Goal: Information Seeking & Learning: Learn about a topic

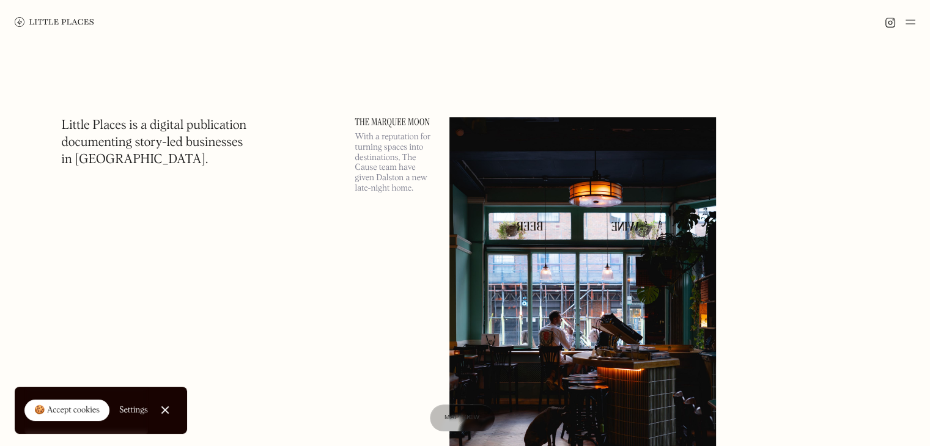
click at [168, 409] on link "Close Cookie Popup" at bounding box center [165, 410] width 24 height 24
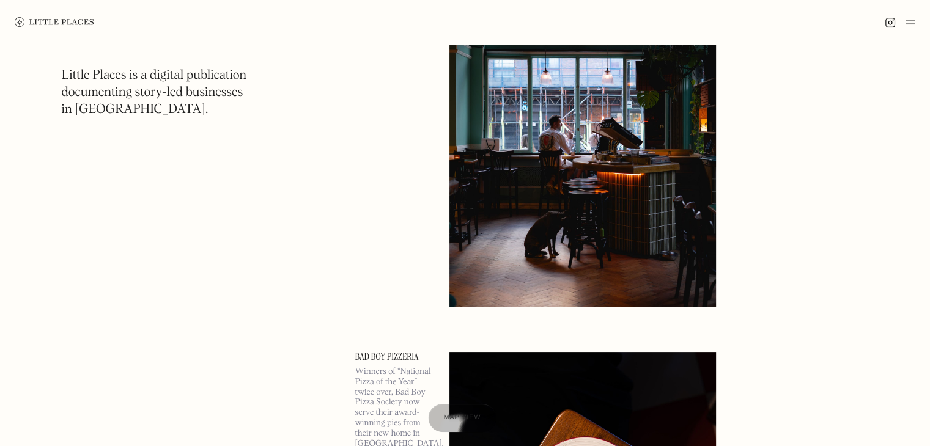
scroll to position [204, 0]
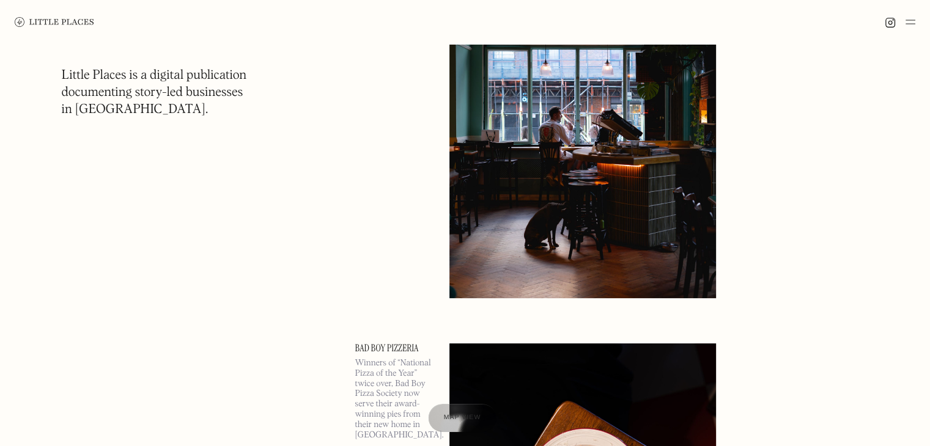
click at [449, 412] on div "Map view" at bounding box center [462, 418] width 37 height 13
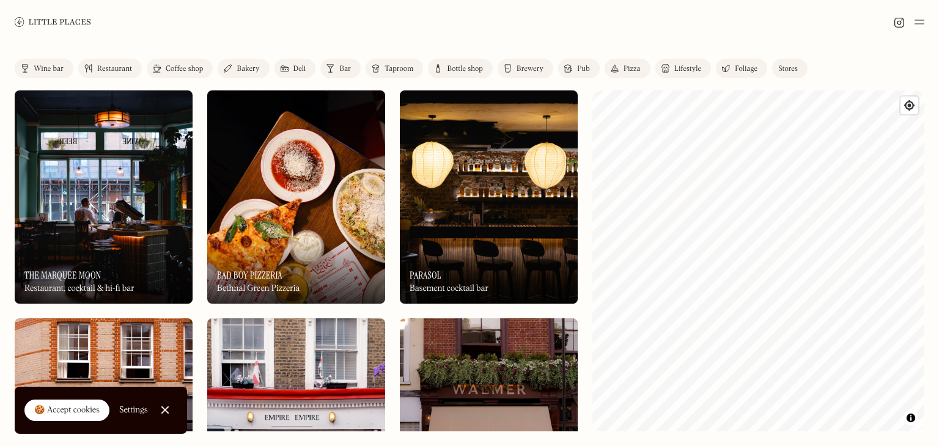
click at [437, 257] on div "On Our Radar Parasol Basement cocktail bar" at bounding box center [489, 270] width 178 height 67
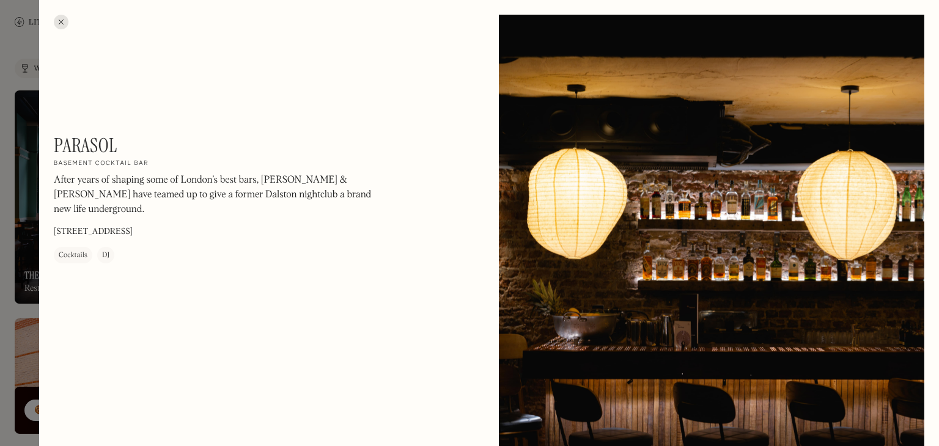
click at [0, 209] on div at bounding box center [469, 223] width 939 height 446
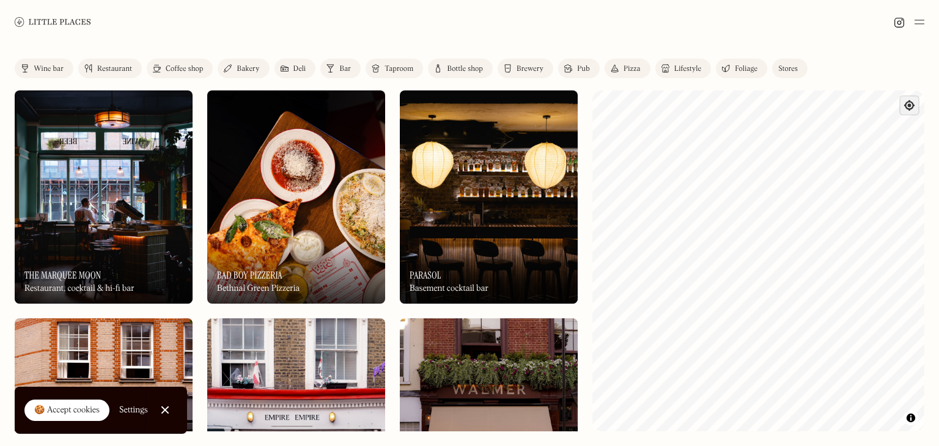
click at [909, 106] on span "Find my location" at bounding box center [909, 106] width 18 height 18
click at [929, 26] on div at bounding box center [469, 22] width 939 height 44
click at [915, 17] on img at bounding box center [919, 22] width 10 height 15
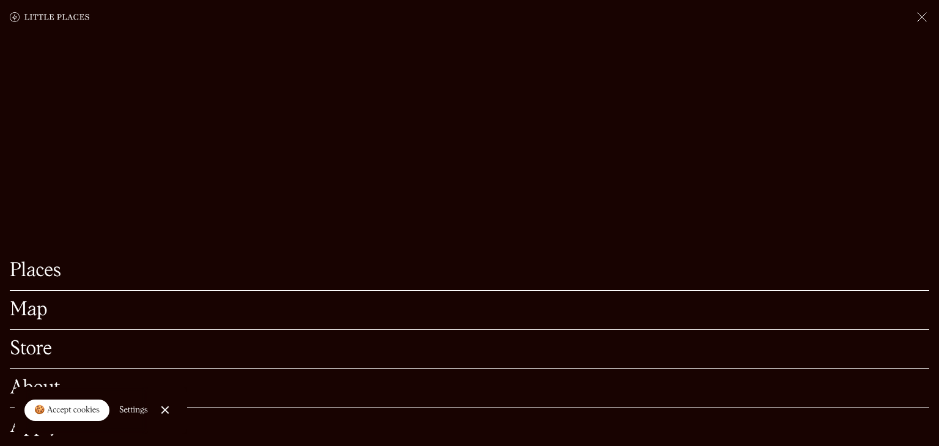
click at [15, 314] on link "Map" at bounding box center [469, 310] width 919 height 19
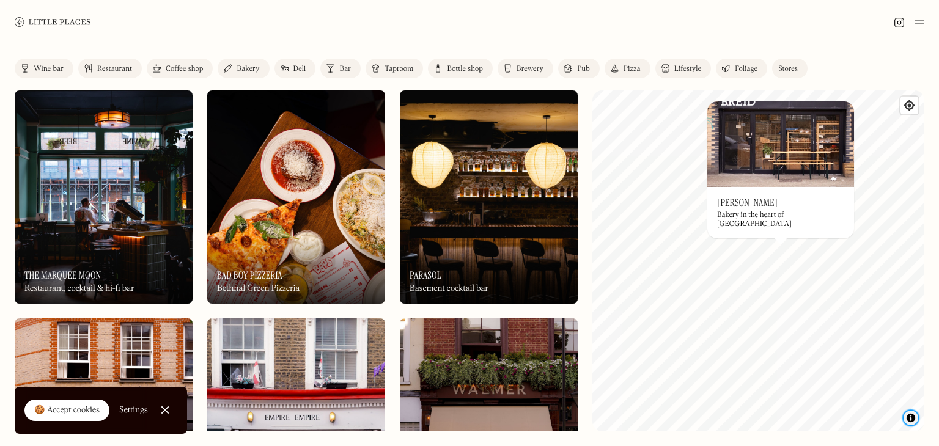
click at [909, 414] on span "Toggle attribution" at bounding box center [910, 417] width 7 height 13
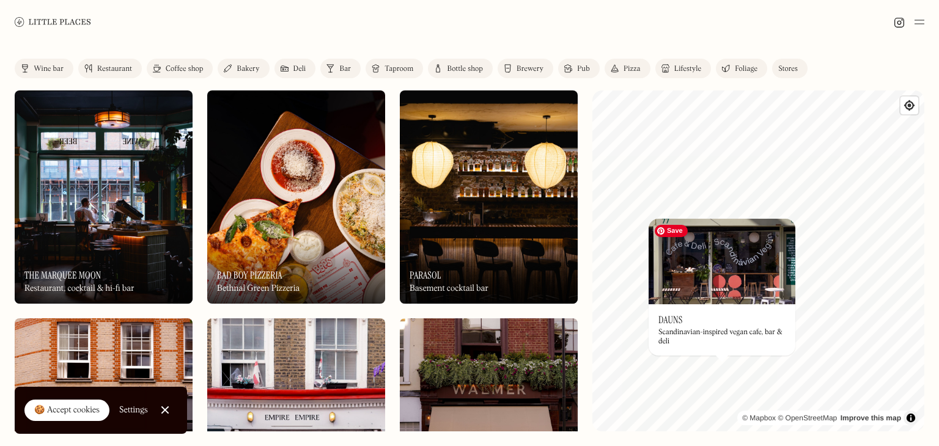
click at [721, 274] on img at bounding box center [721, 262] width 147 height 86
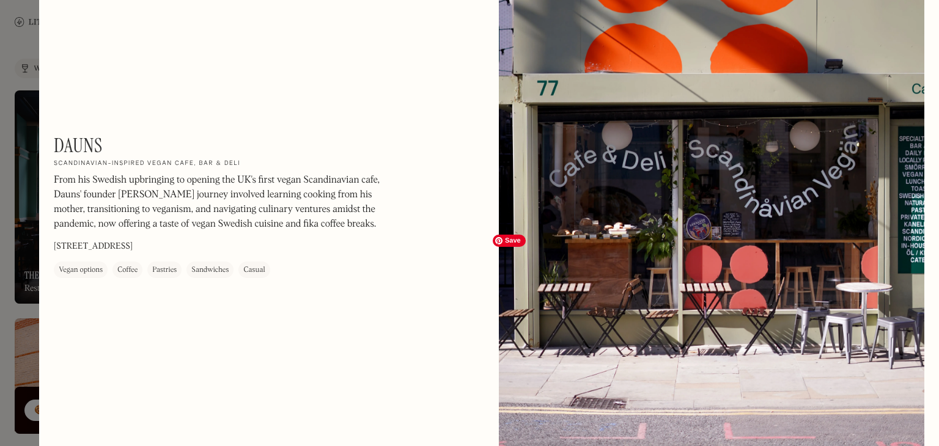
scroll to position [616, 0]
click at [0, 211] on div at bounding box center [469, 223] width 939 height 446
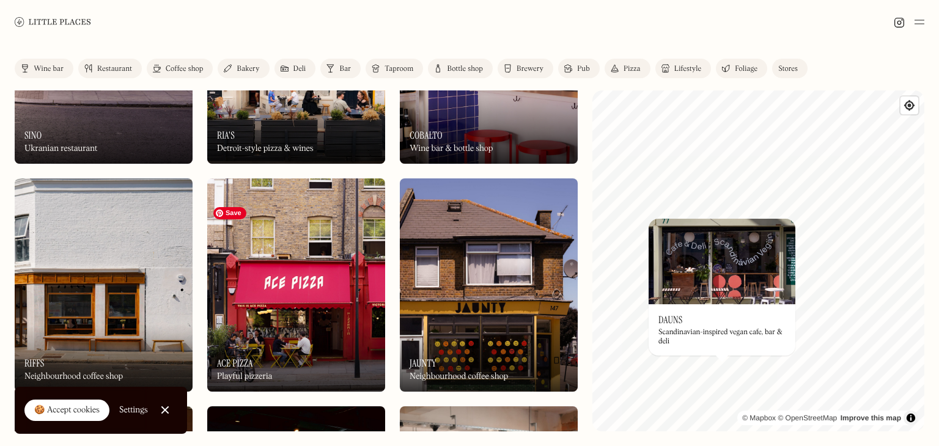
scroll to position [640, 0]
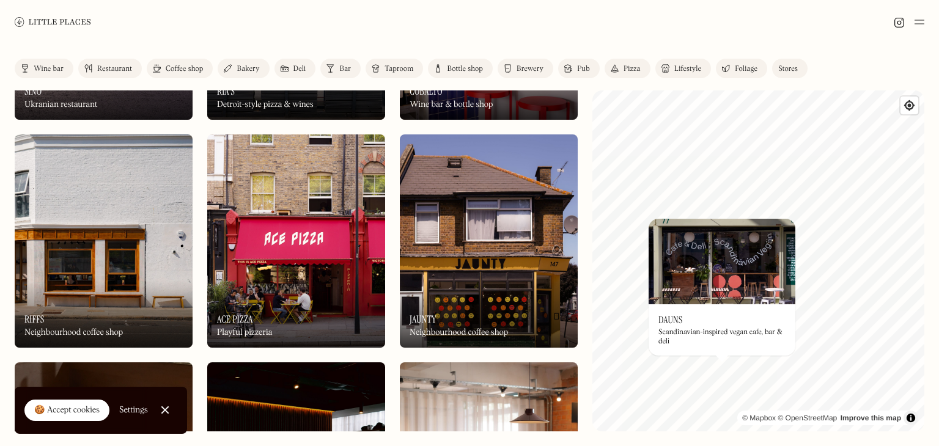
click at [278, 296] on div "On Our Radar Ace Pizza Playful pizzeria" at bounding box center [296, 314] width 178 height 67
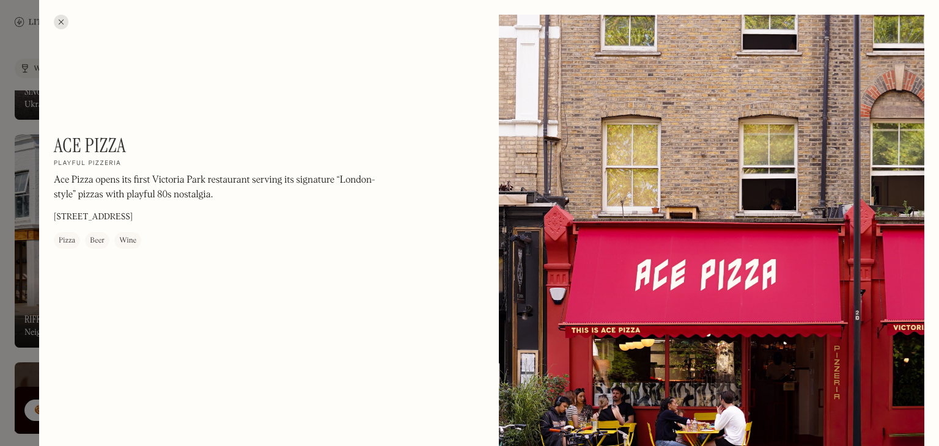
click at [12, 226] on div at bounding box center [469, 223] width 939 height 446
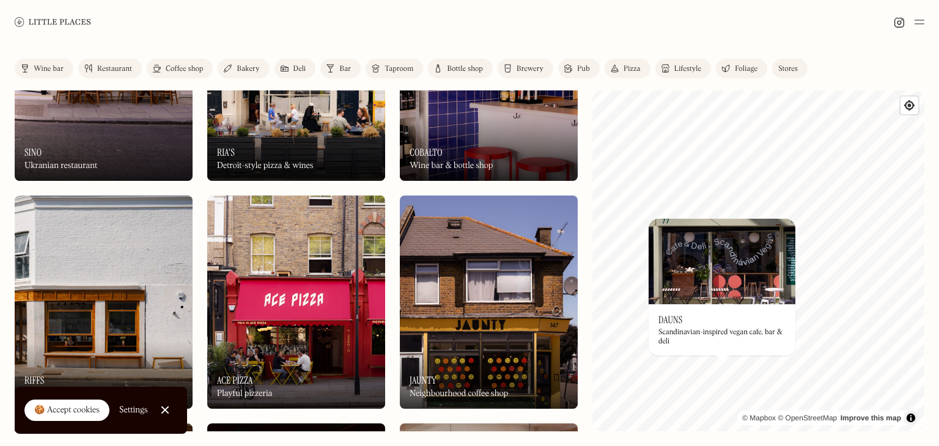
scroll to position [579, 0]
click at [485, 342] on div "On Our Radar Jaunty Neighbourhood coffee shop" at bounding box center [489, 375] width 178 height 67
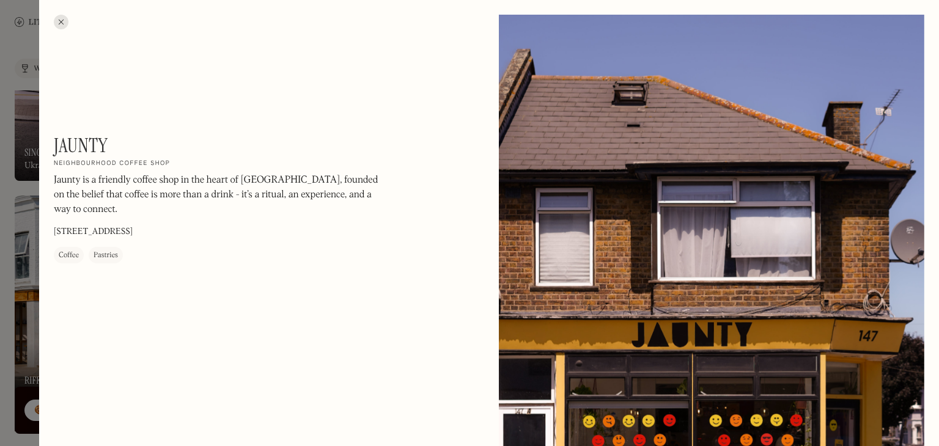
click at [0, 263] on div at bounding box center [469, 223] width 939 height 446
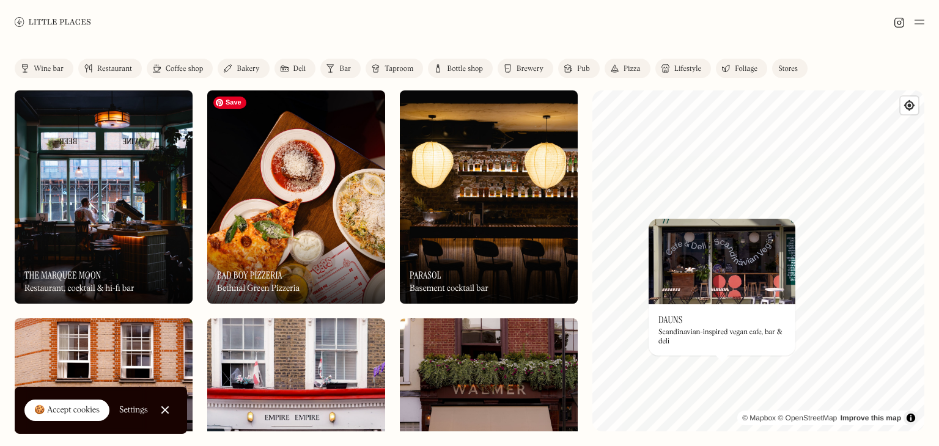
click at [274, 228] on img at bounding box center [296, 196] width 178 height 213
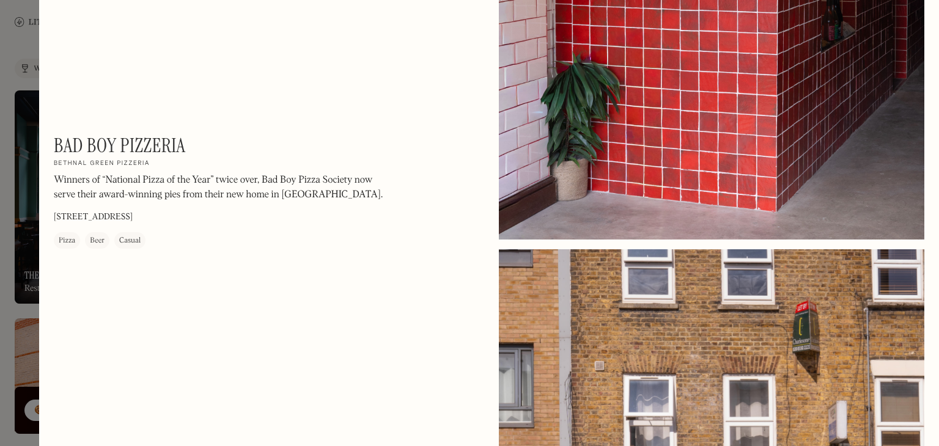
scroll to position [1153, 0]
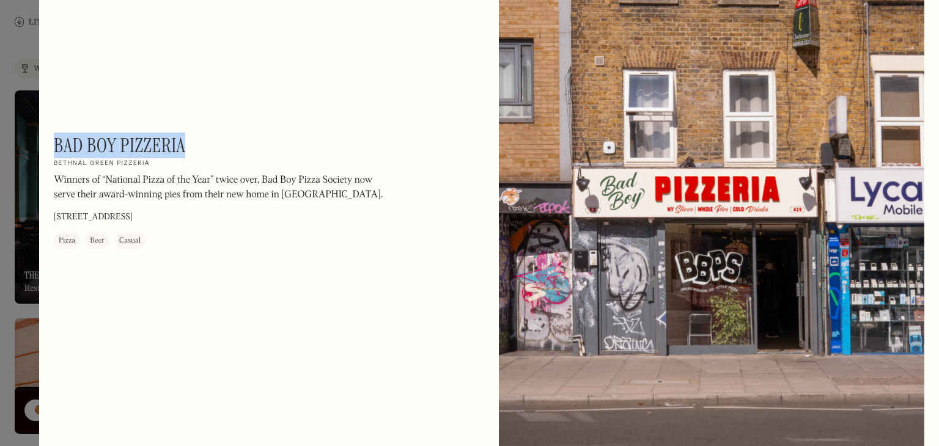
drag, startPoint x: 187, startPoint y: 147, endPoint x: 54, endPoint y: 142, distance: 132.7
click at [54, 142] on div "Bad Boy Pizzeria On Our Radar Bethnal Green Pizzeria Winners of “National Pizza…" at bounding box center [219, 191] width 330 height 115
copy h1 "Bad Boy Pizzeria"
click at [10, 109] on div at bounding box center [469, 223] width 939 height 446
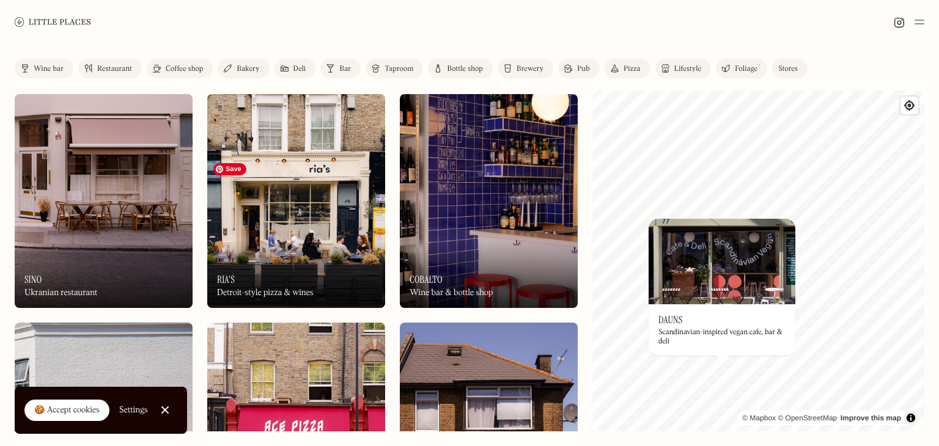
scroll to position [450, 0]
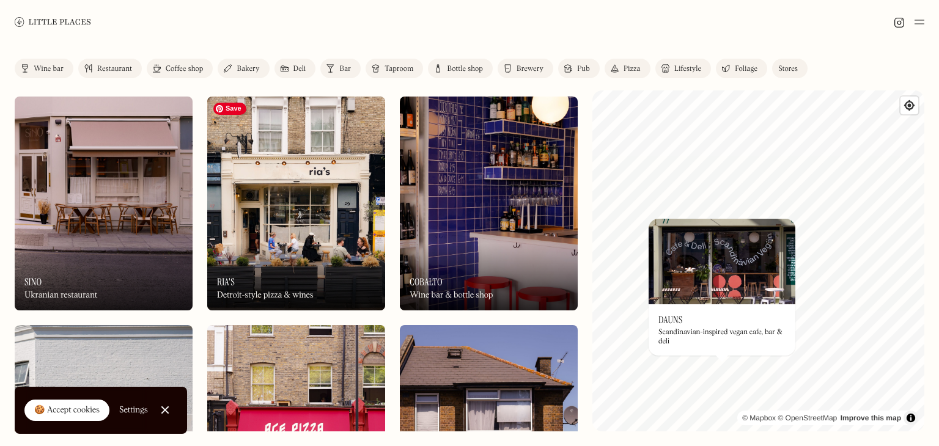
click at [331, 241] on img at bounding box center [296, 203] width 178 height 213
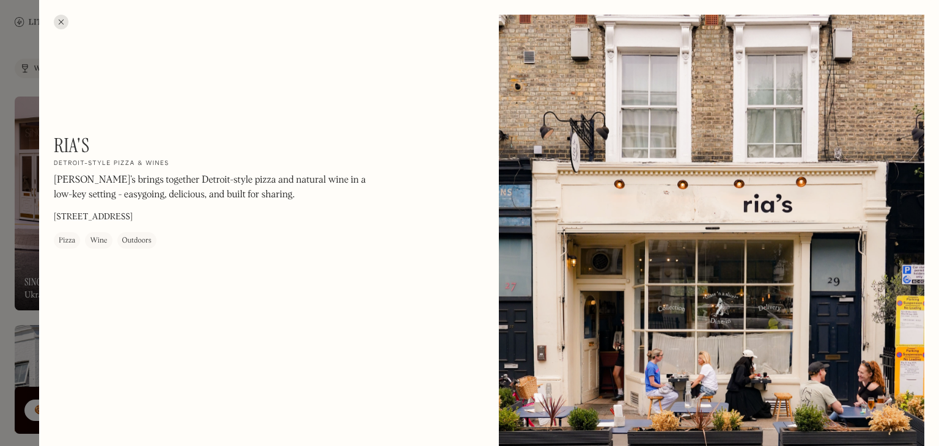
click at [0, 166] on div at bounding box center [469, 223] width 939 height 446
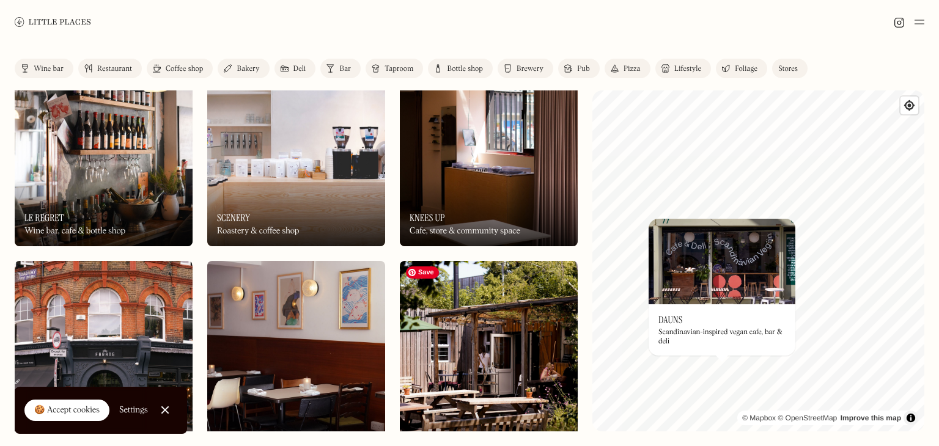
scroll to position [1390, 0]
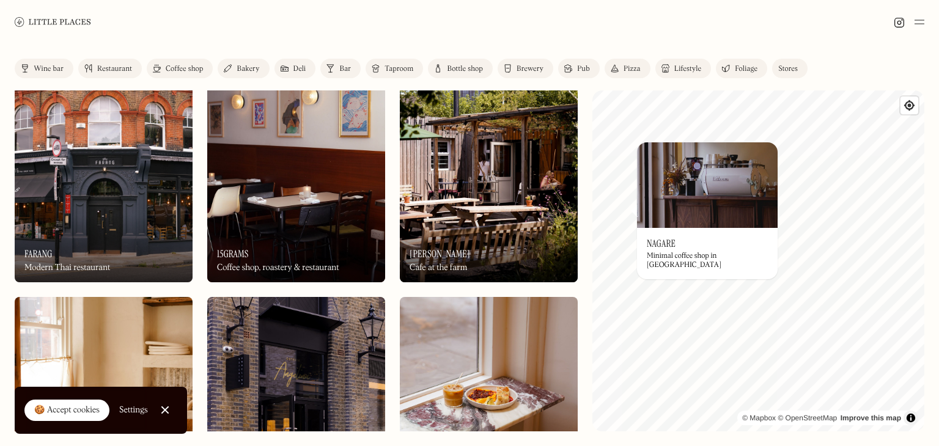
click at [658, 212] on body "Places Map Store About Apply 🍪 Accept cookies Settings Close Cookie Popup Close…" at bounding box center [469, 223] width 939 height 446
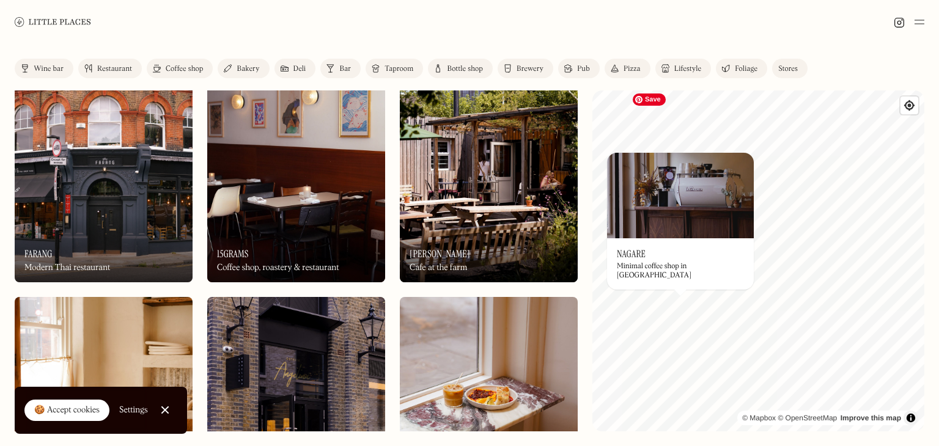
click at [637, 267] on div "© Mapbox © OpenStreetMap Improve this map On Our Radar Nagare Minimal coffee sh…" at bounding box center [758, 260] width 332 height 341
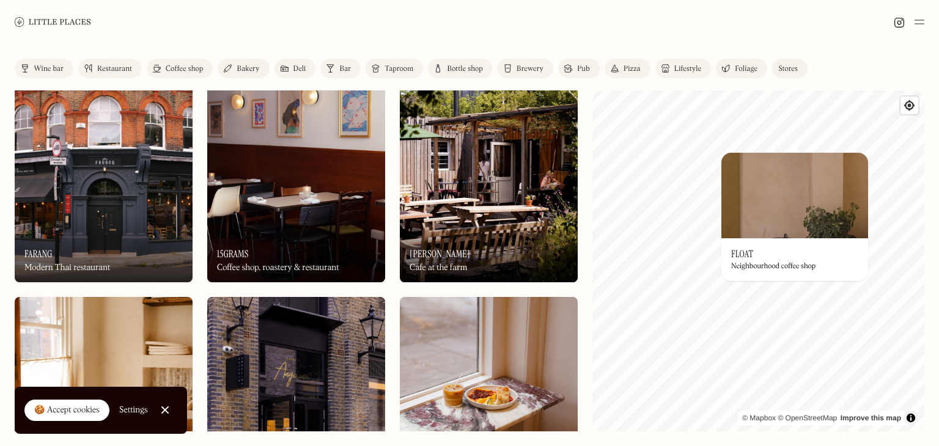
click at [794, 257] on div "© Mapbox © OpenStreetMap Improve this map On Our Radar Float Neighbourhood coff…" at bounding box center [758, 260] width 332 height 341
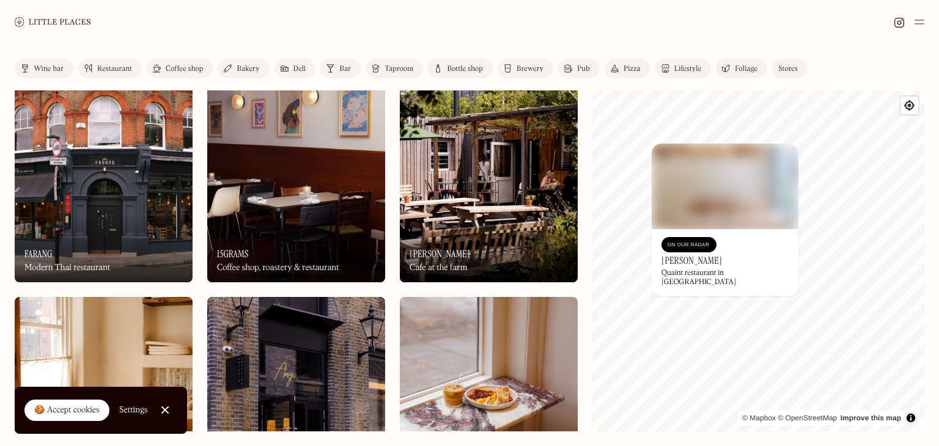
click at [691, 269] on div "Quaint restaurant in Shoreditch" at bounding box center [724, 278] width 127 height 18
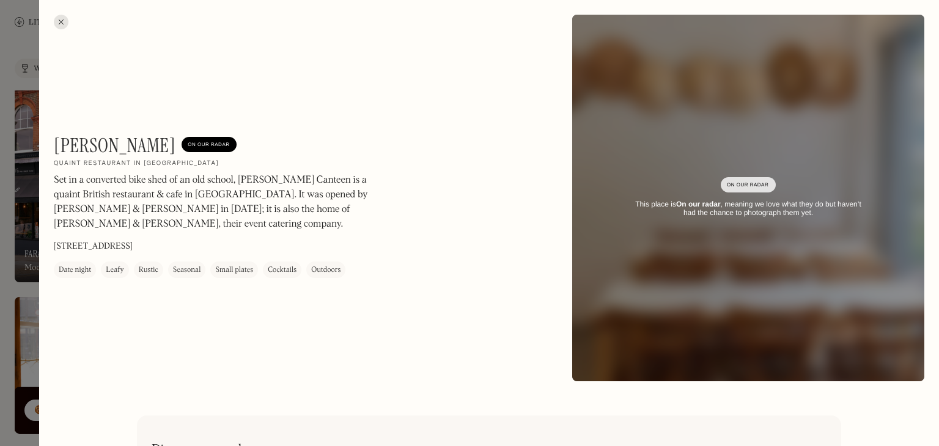
drag, startPoint x: 200, startPoint y: 146, endPoint x: 53, endPoint y: 141, distance: 147.4
click at [53, 141] on div "Rochelle Canteen On Our Radar Quaint restaurant in Shoreditch Set in a converte…" at bounding box center [489, 198] width 900 height 396
drag, startPoint x: 57, startPoint y: 146, endPoint x: 199, endPoint y: 152, distance: 142.5
click at [175, 152] on h1 "Rochelle Canteen" at bounding box center [115, 145] width 122 height 23
copy h1 "Rochelle Canteen"
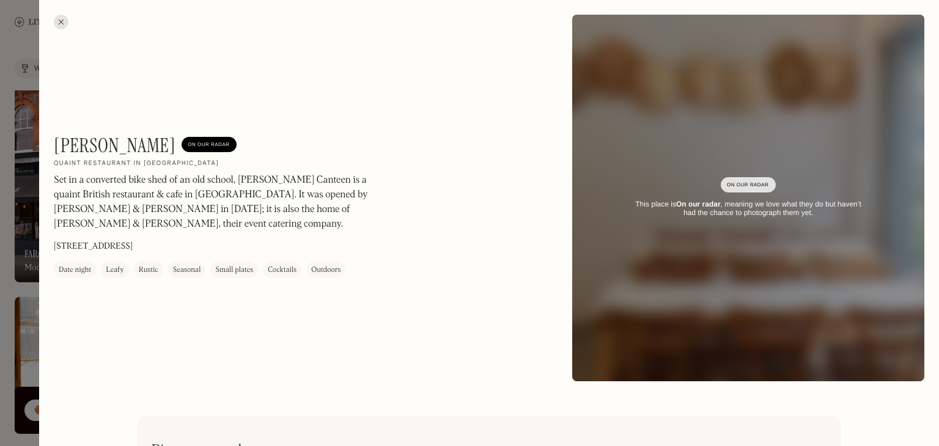
click at [0, 82] on div at bounding box center [469, 223] width 939 height 446
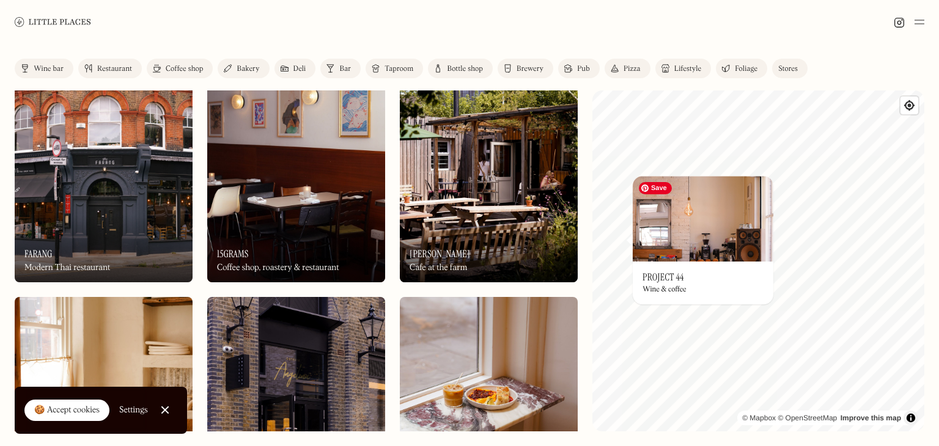
click at [671, 252] on img at bounding box center [703, 219] width 141 height 86
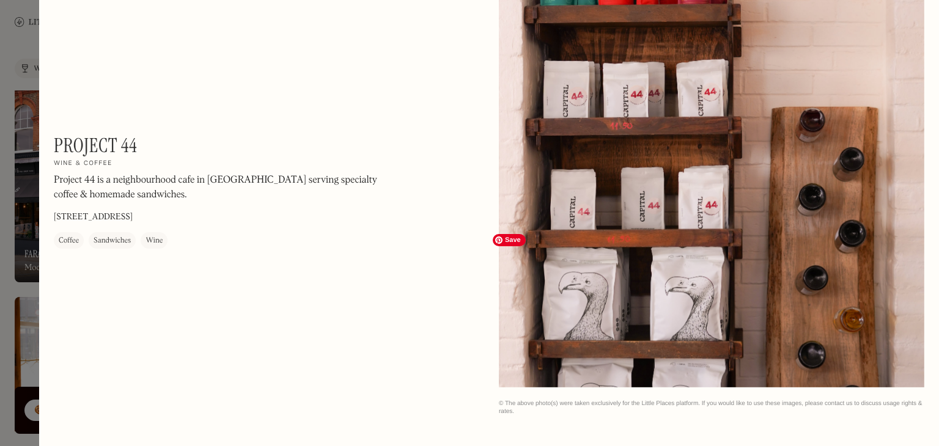
scroll to position [1166, 0]
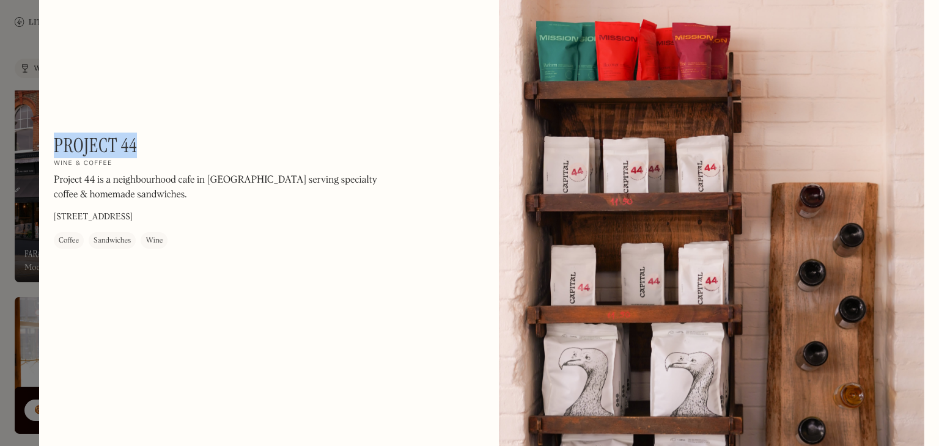
drag, startPoint x: 142, startPoint y: 148, endPoint x: 56, endPoint y: 145, distance: 86.2
click at [56, 145] on div "Project 44 On Our Radar Wine & coffee Project 44 is a neighbourhood cafe in Sho…" at bounding box center [219, 191] width 330 height 115
copy h1 "Project 44"
click at [0, 110] on div at bounding box center [469, 223] width 939 height 446
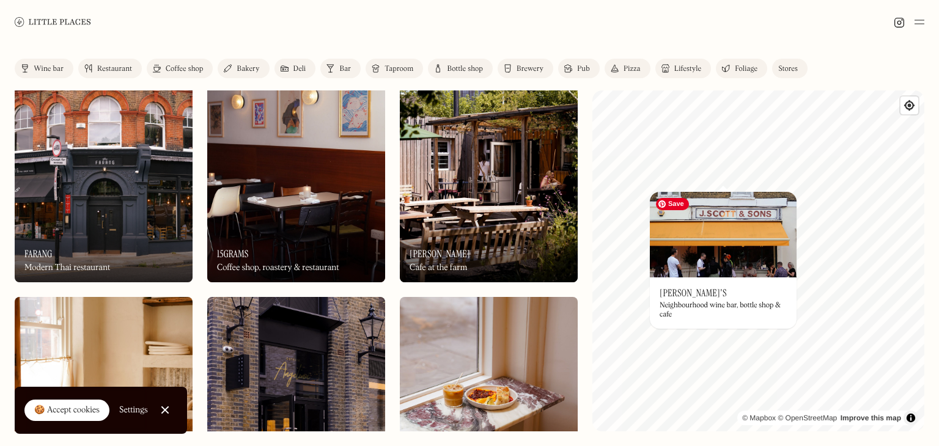
click at [746, 270] on img at bounding box center [723, 235] width 147 height 86
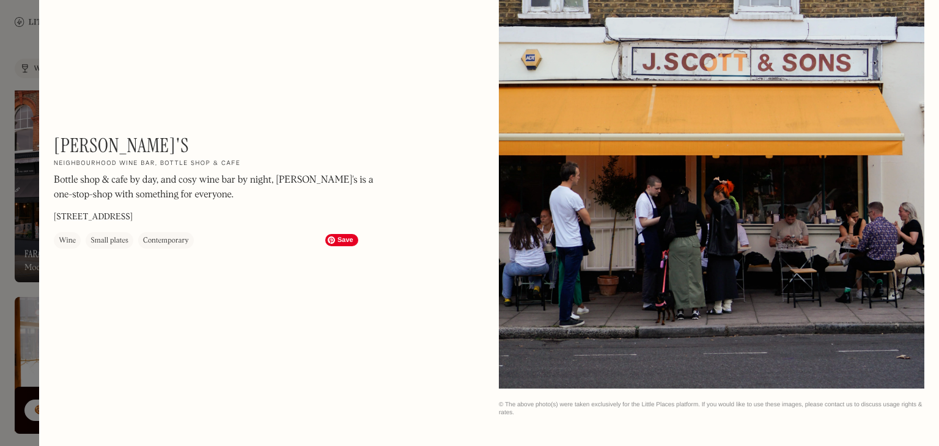
scroll to position [156, 0]
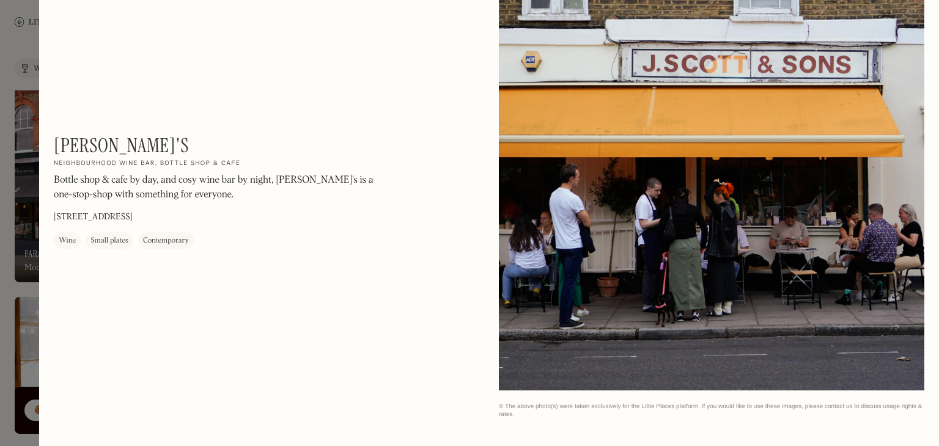
click at [0, 233] on div at bounding box center [469, 223] width 939 height 446
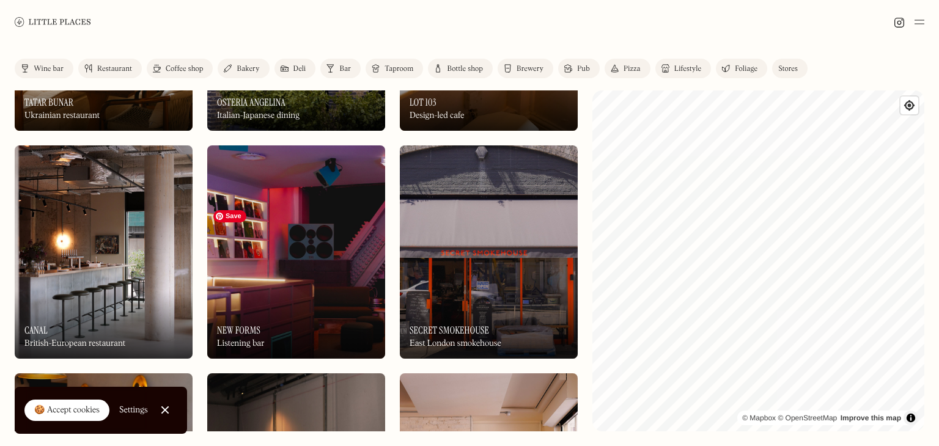
scroll to position [1770, 0]
click at [312, 261] on img at bounding box center [296, 251] width 178 height 213
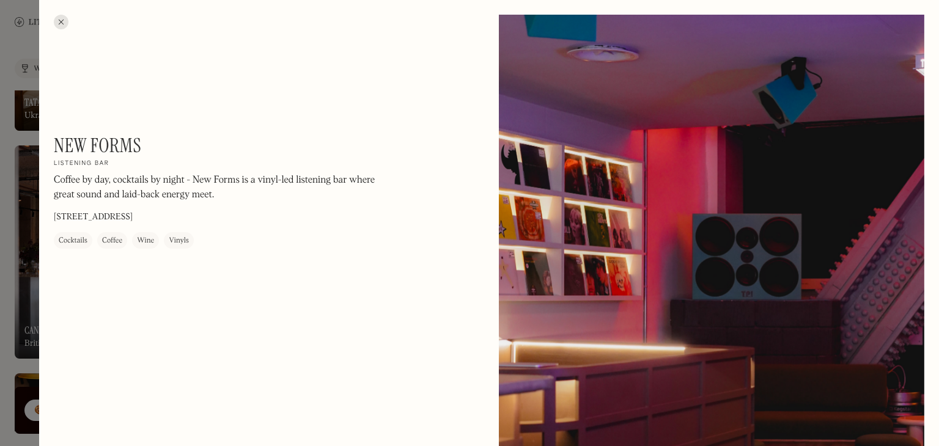
click at [0, 251] on div at bounding box center [469, 223] width 939 height 446
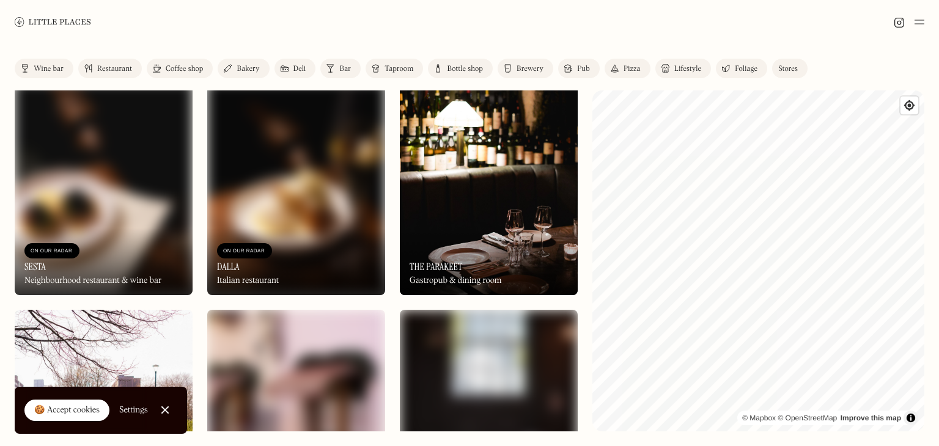
scroll to position [2745, 0]
click at [439, 242] on div "On Our Radar The Parakeet Gastropub & dining room" at bounding box center [489, 261] width 178 height 67
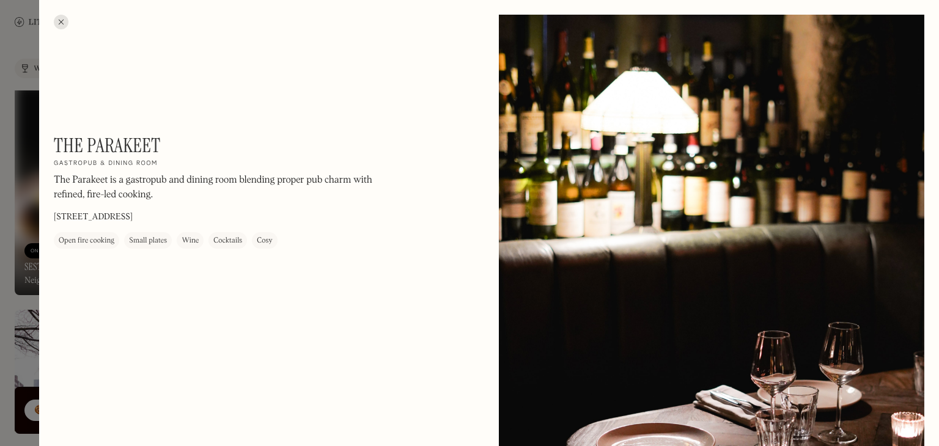
click at [6, 255] on div at bounding box center [469, 223] width 939 height 446
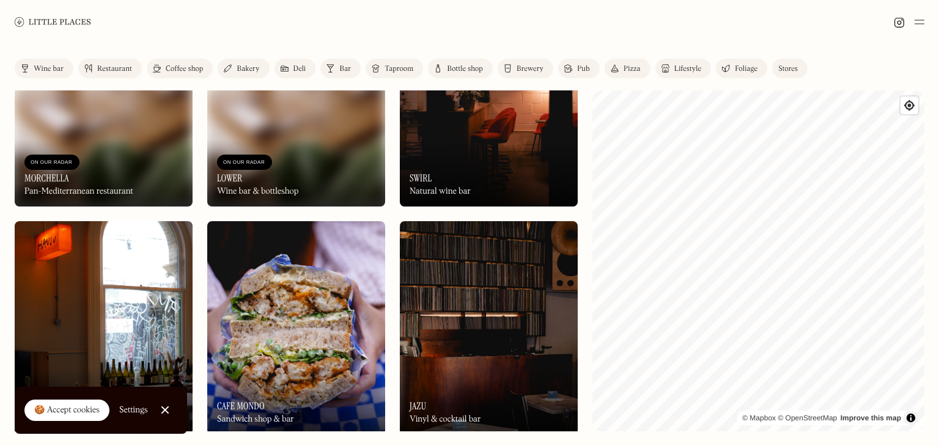
scroll to position [3293, 0]
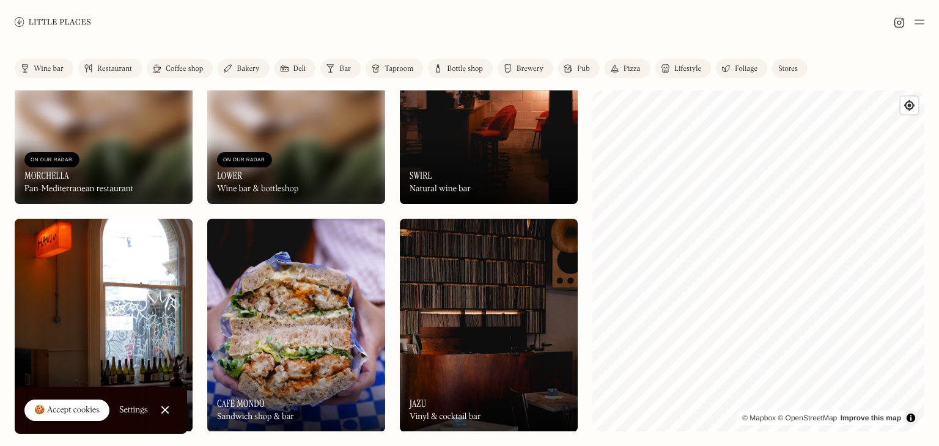
click at [442, 161] on div "On Our Radar Swirl Natural wine bar" at bounding box center [489, 170] width 178 height 67
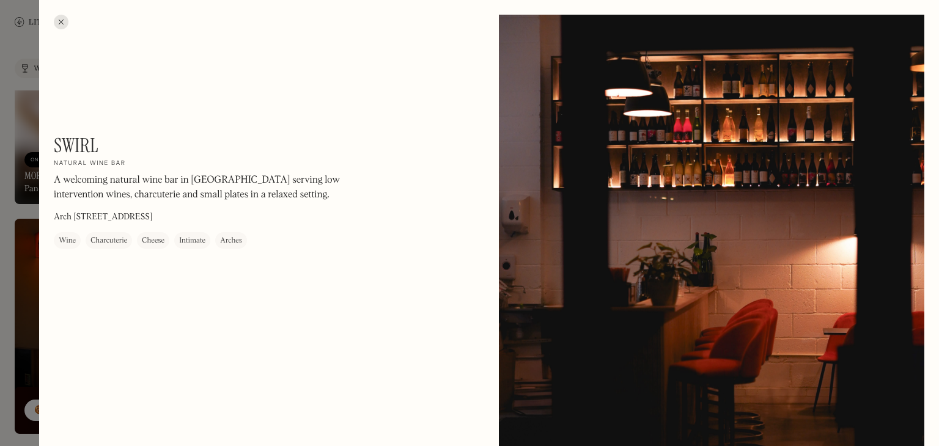
drag, startPoint x: 193, startPoint y: 221, endPoint x: 56, endPoint y: 219, distance: 136.3
click at [56, 219] on div "Swirl On Our Radar Natural wine bar A welcoming natural wine bar in Leyton serv…" at bounding box center [219, 191] width 330 height 115
copy p "Arch 148 Tilbury Rd, London E10 6RE"
click at [0, 222] on div at bounding box center [469, 223] width 939 height 446
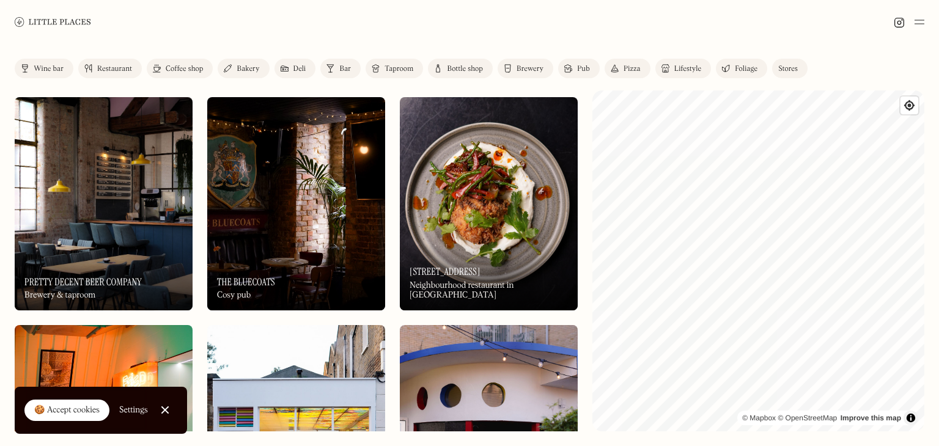
scroll to position [3643, 0]
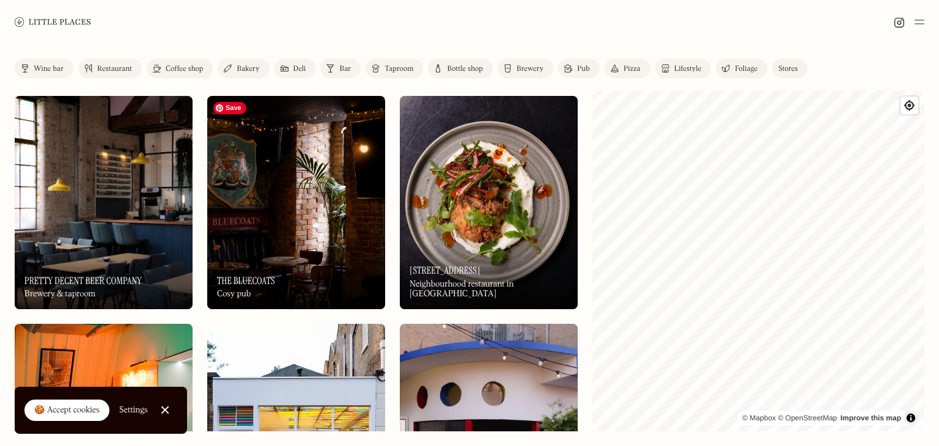
click at [286, 230] on img at bounding box center [296, 202] width 178 height 213
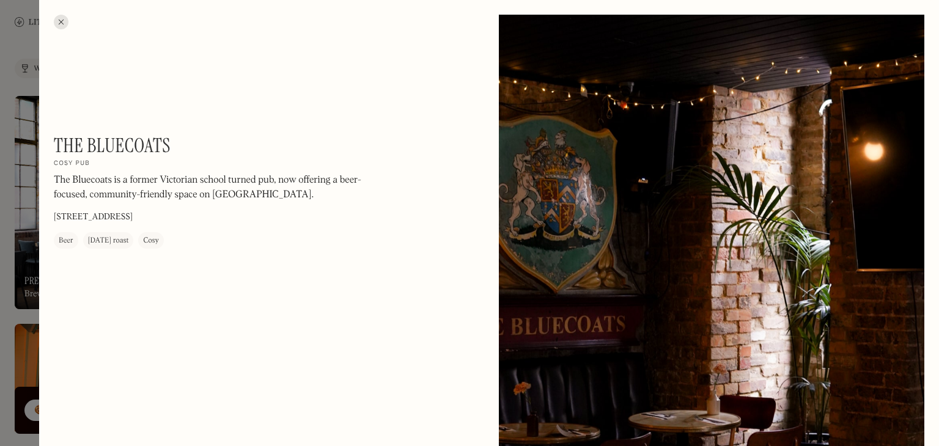
click at [0, 206] on div at bounding box center [469, 223] width 939 height 446
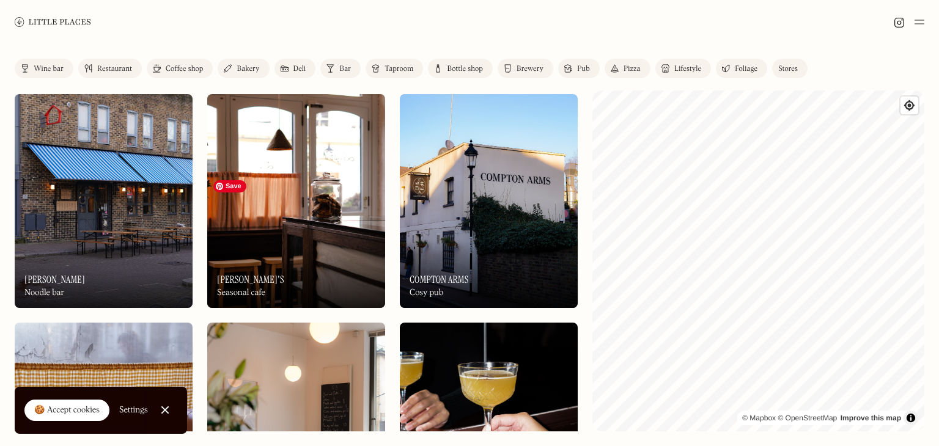
scroll to position [4103, 0]
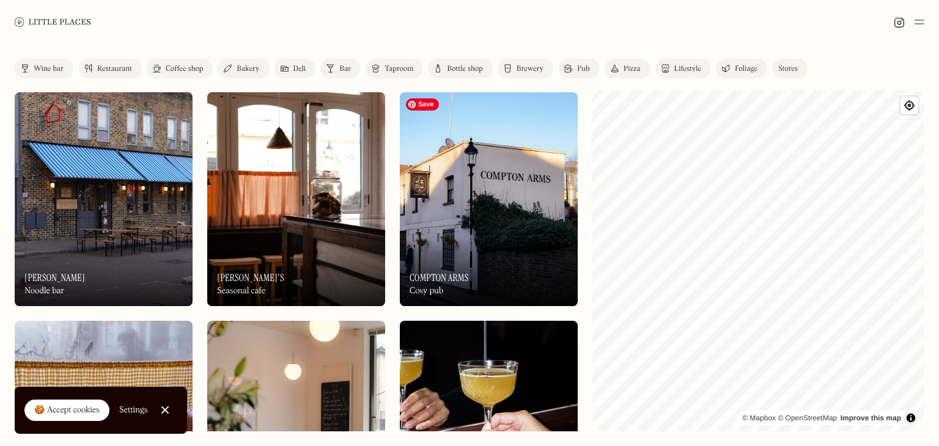
click at [499, 227] on img at bounding box center [489, 198] width 178 height 213
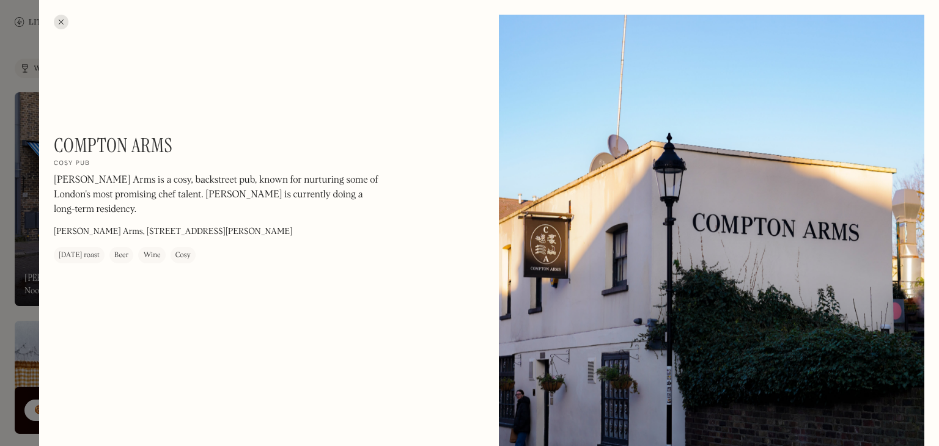
click at [0, 250] on div at bounding box center [469, 223] width 939 height 446
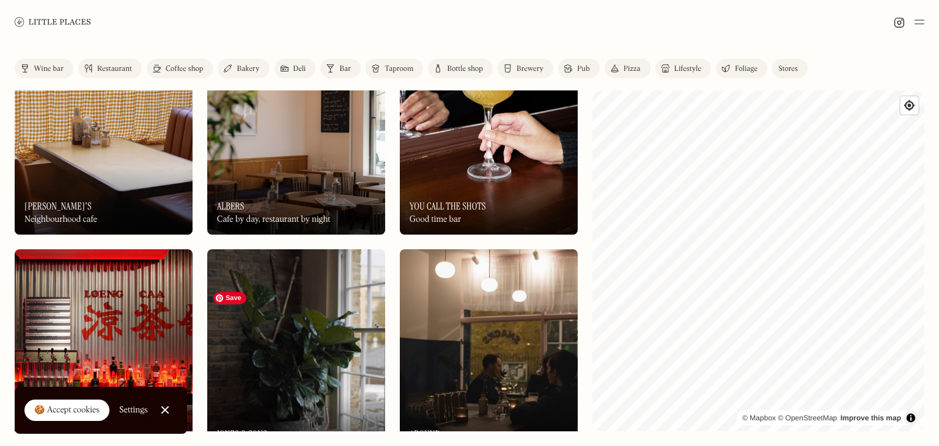
scroll to position [4505, 0]
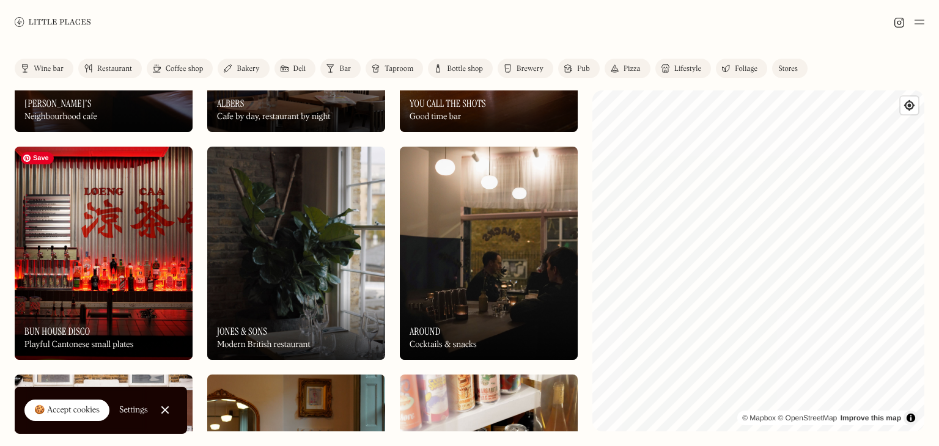
click at [133, 283] on img at bounding box center [104, 253] width 178 height 213
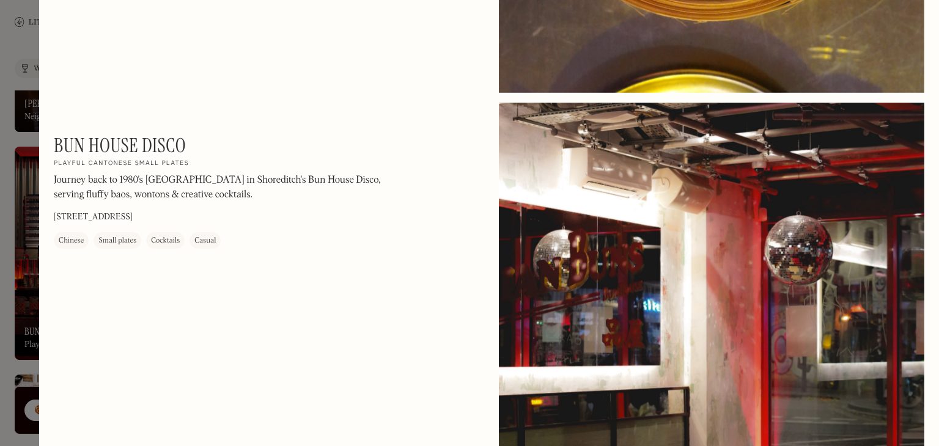
scroll to position [942, 0]
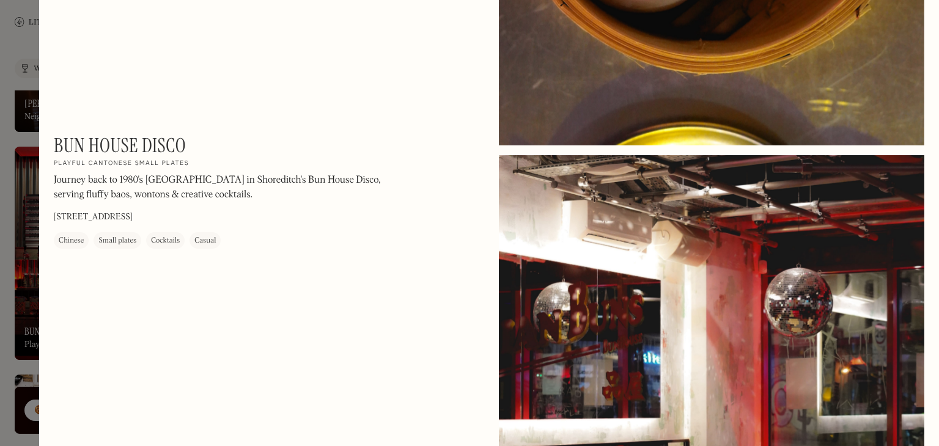
click at [0, 257] on div at bounding box center [469, 223] width 939 height 446
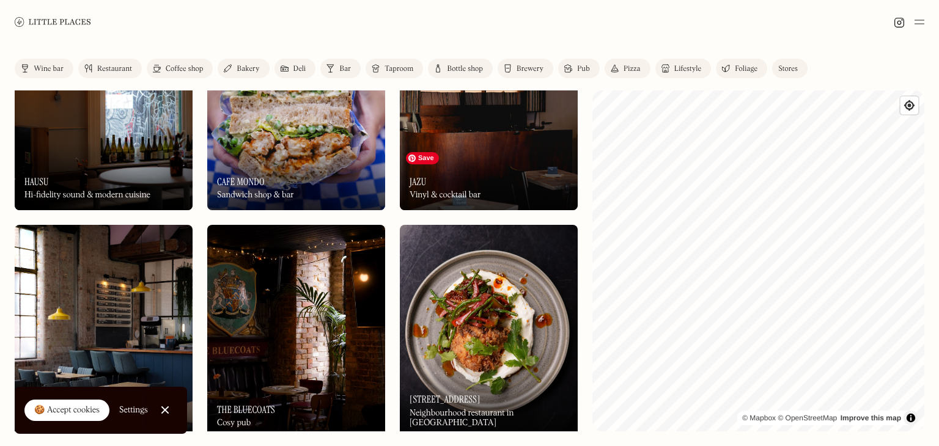
scroll to position [3495, 0]
